Goal: Task Accomplishment & Management: Manage account settings

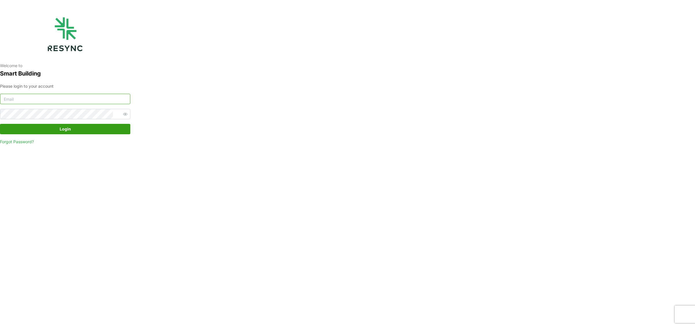
click at [75, 102] on input at bounding box center [65, 99] width 130 height 10
type input "kevin.wijaya@bsigroup.id"
click at [76, 122] on div "Please login to your account kevin.wijaya@bsigroup.id Login Forgot Password?" at bounding box center [65, 114] width 130 height 62
click at [0, 124] on button "Login" at bounding box center [65, 129] width 130 height 10
